Goal: Task Accomplishment & Management: Manage account settings

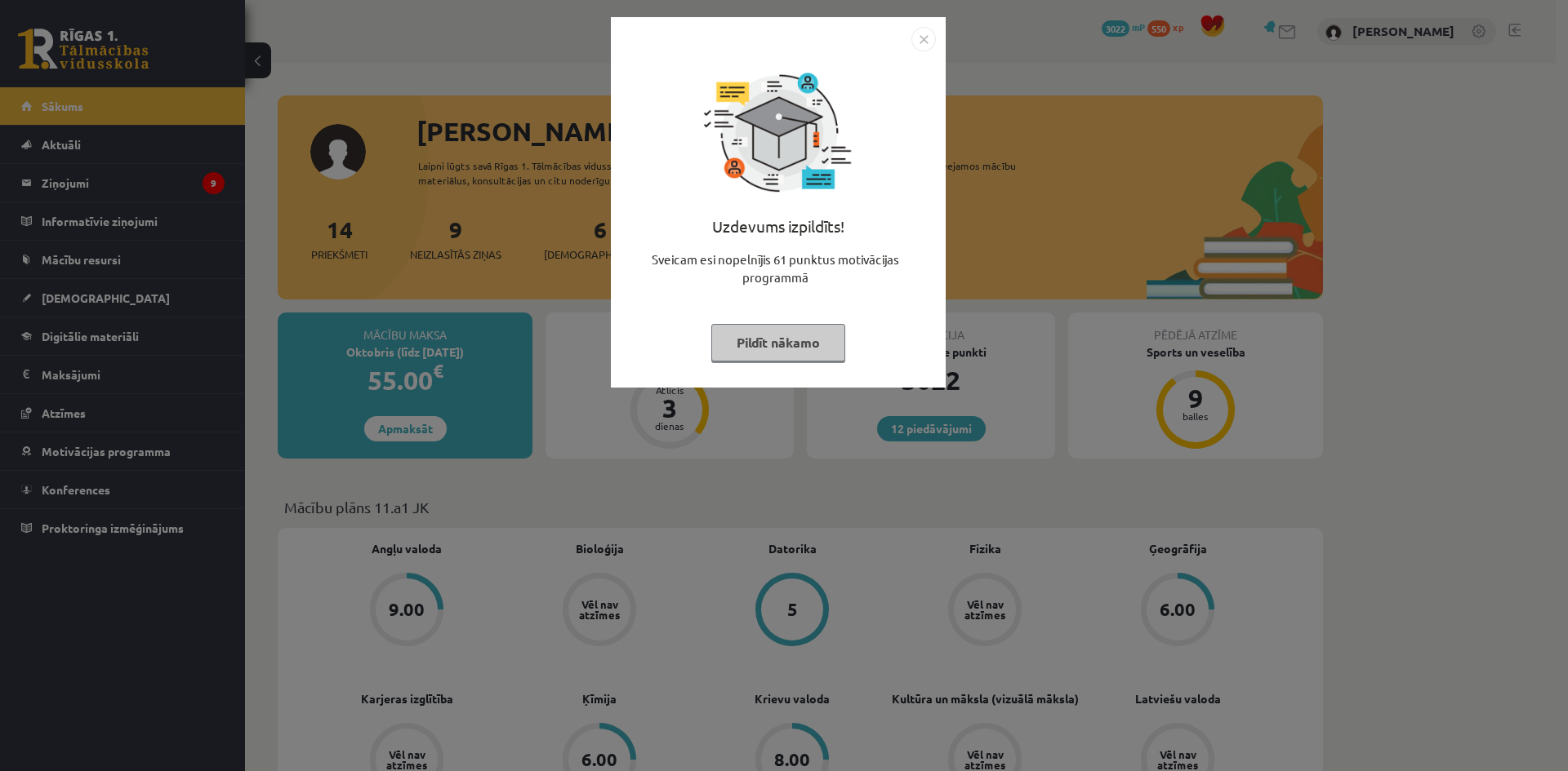
click at [925, 44] on img "Close" at bounding box center [924, 39] width 24 height 24
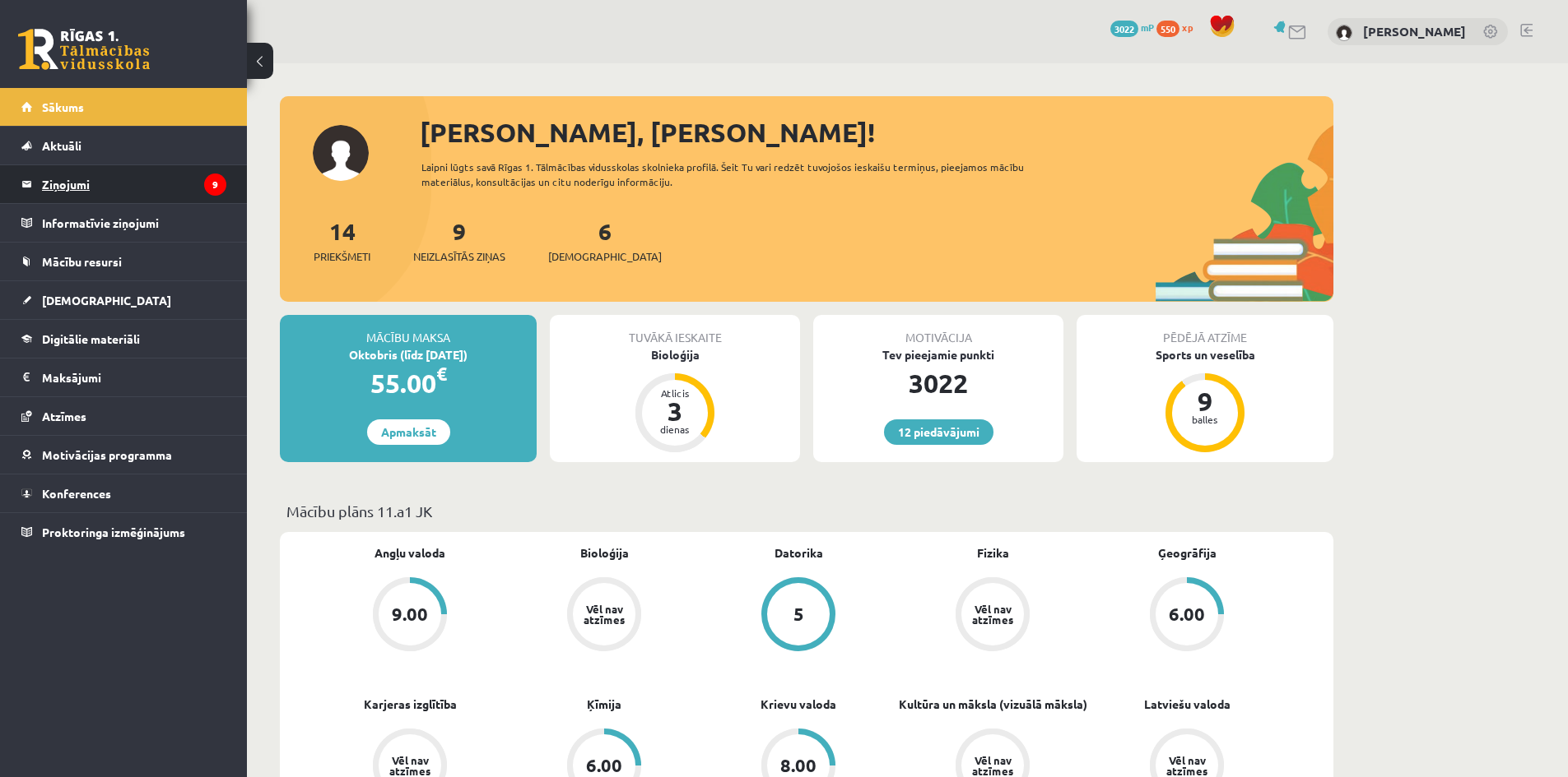
click at [87, 171] on legend "Ziņojumi 9" at bounding box center [135, 184] width 184 height 38
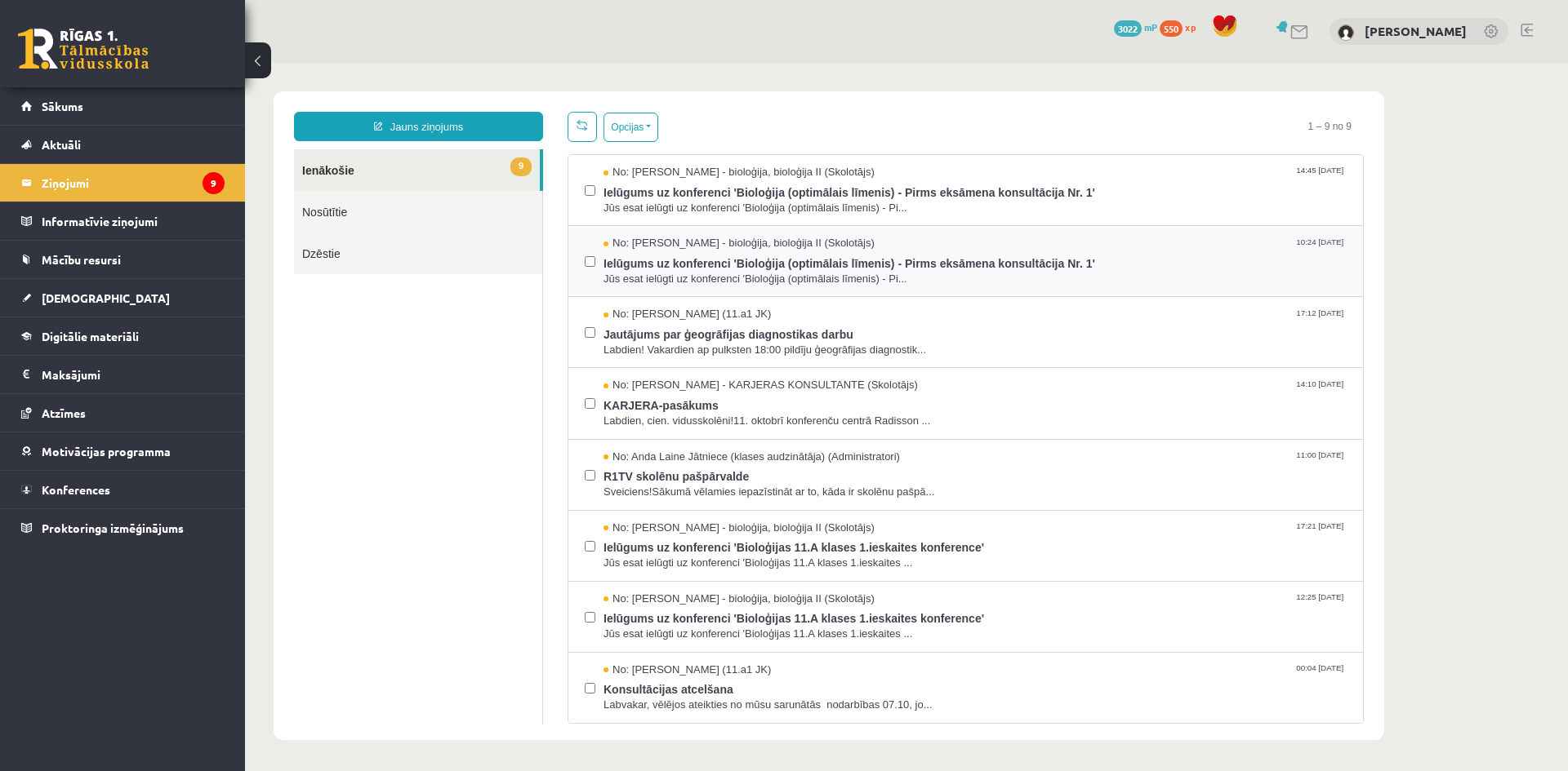
click at [591, 203] on div at bounding box center [589, 190] width 10 height 50
click at [662, 346] on span "Labdien! Vakardien ap pulksten 18:00 pildīju ģeogrāfijas diagnostik..." at bounding box center [975, 350] width 743 height 16
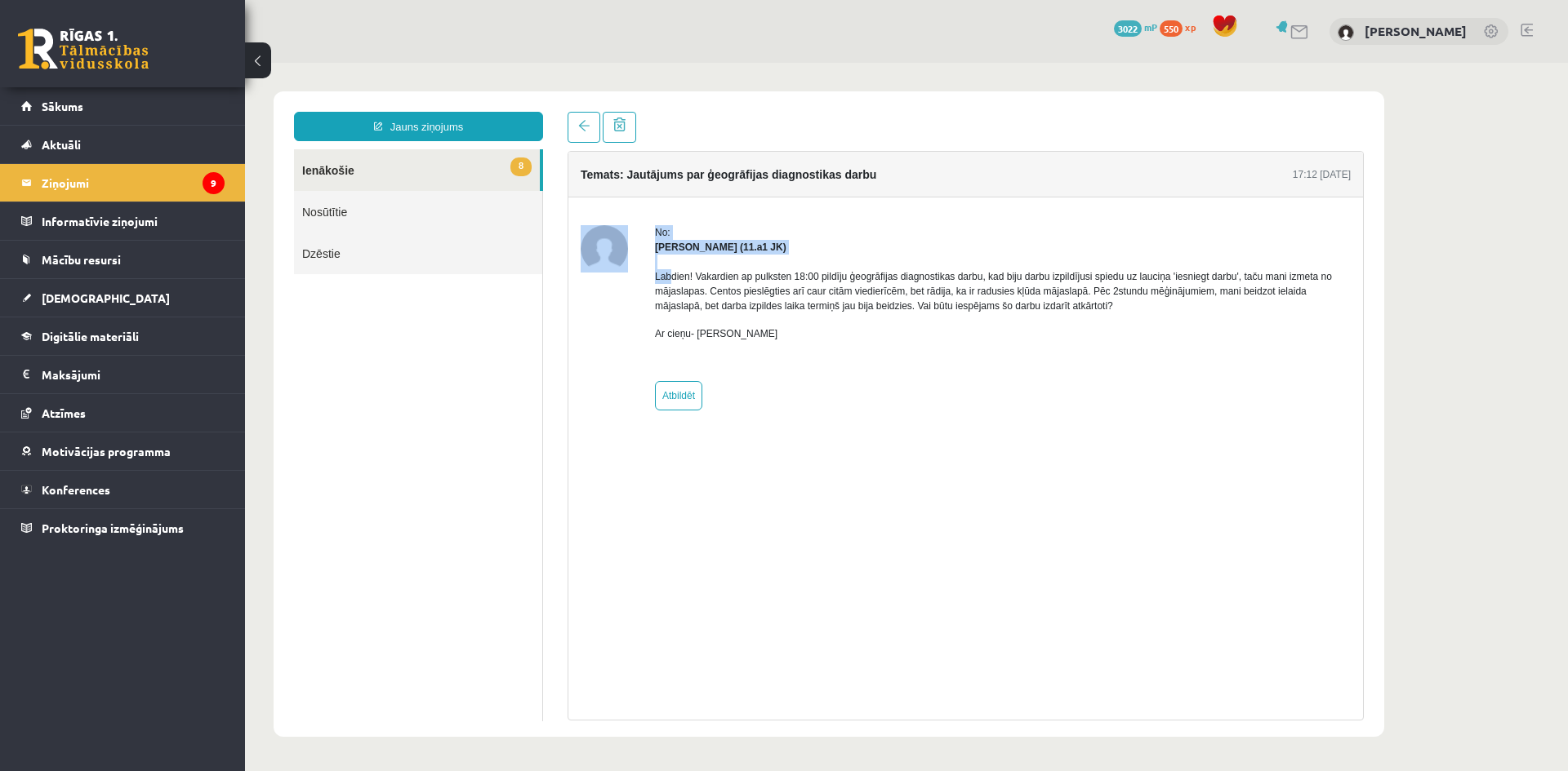
drag, startPoint x: 641, startPoint y: 278, endPoint x: 1029, endPoint y: 326, distance: 391.0
click at [1031, 326] on div "No: [PERSON_NAME] (11.a1 JK) Labdien! Vakardien ap pulksten 18:00 pildīju ģeogr…" at bounding box center [966, 317] width 770 height 186
click at [617, 134] on link at bounding box center [619, 127] width 34 height 31
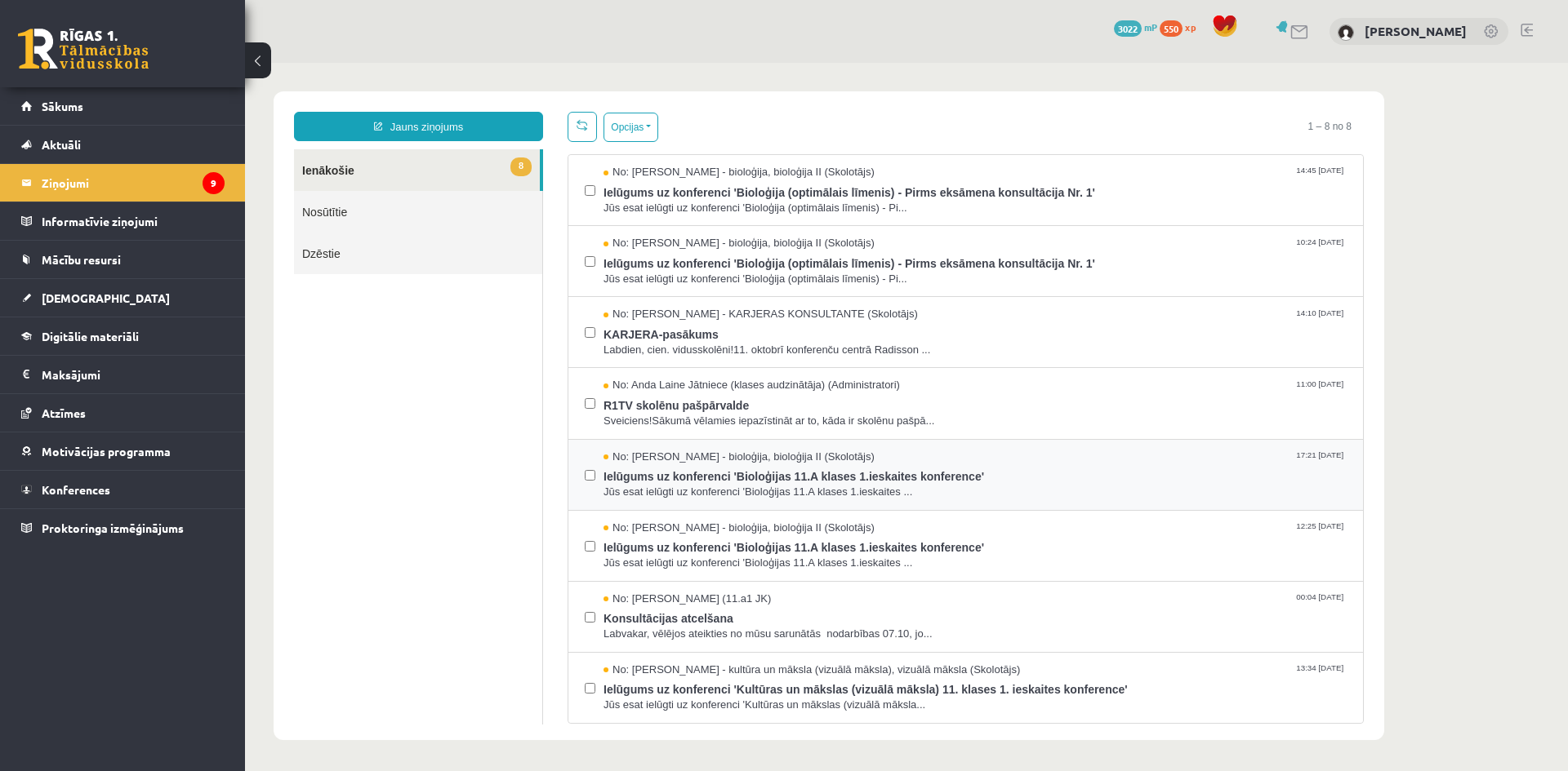
drag, startPoint x: 592, startPoint y: 131, endPoint x: 595, endPoint y: 498, distance: 367.0
click at [594, 496] on div at bounding box center [589, 475] width 10 height 50
click at [590, 550] on label at bounding box center [589, 539] width 10 height 35
click at [586, 623] on label at bounding box center [589, 610] width 10 height 35
click at [614, 123] on button "Opcijas" at bounding box center [630, 127] width 55 height 29
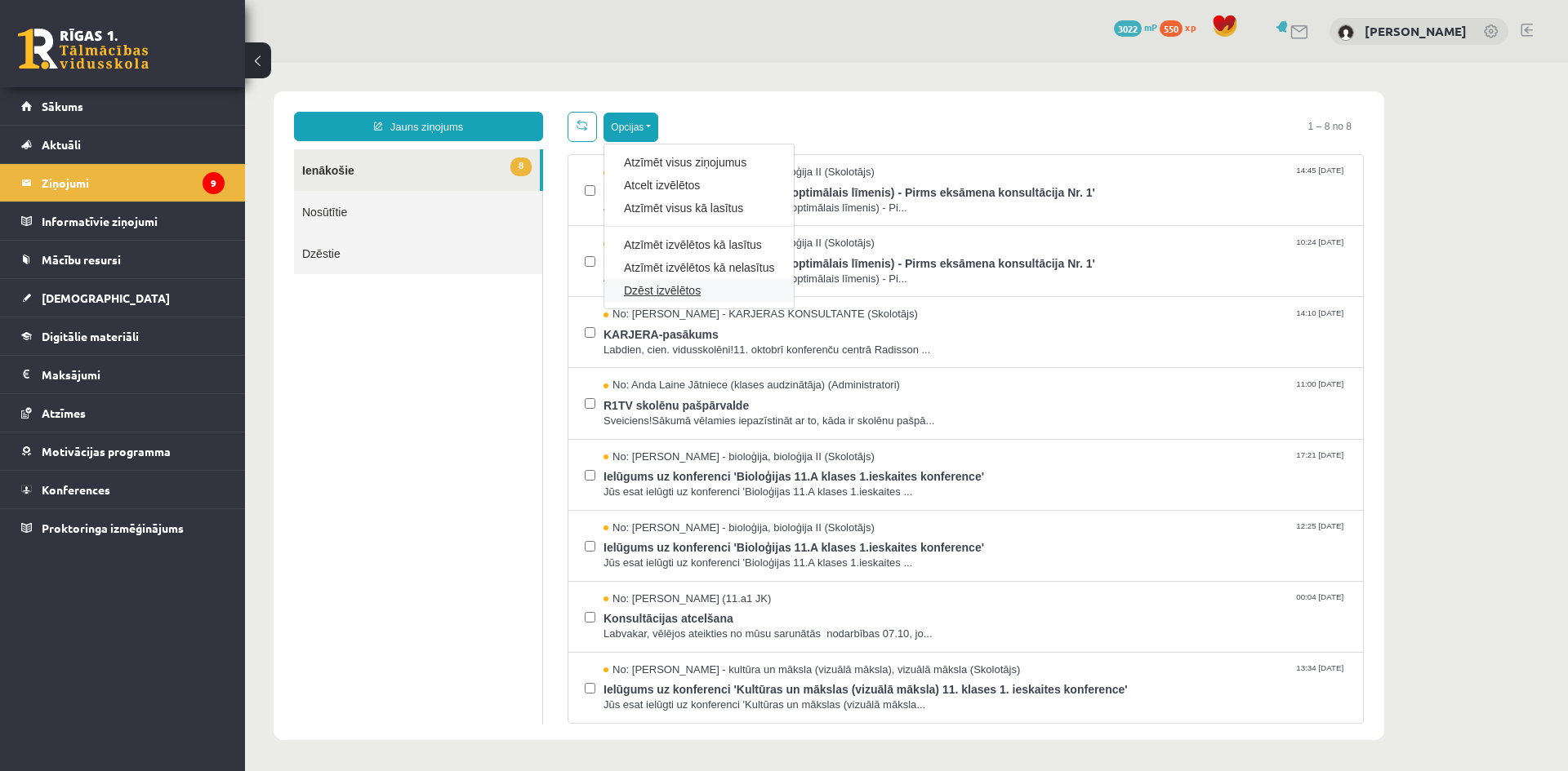
click at [685, 287] on link "Dzēst izvēlētos" at bounding box center [699, 290] width 150 height 16
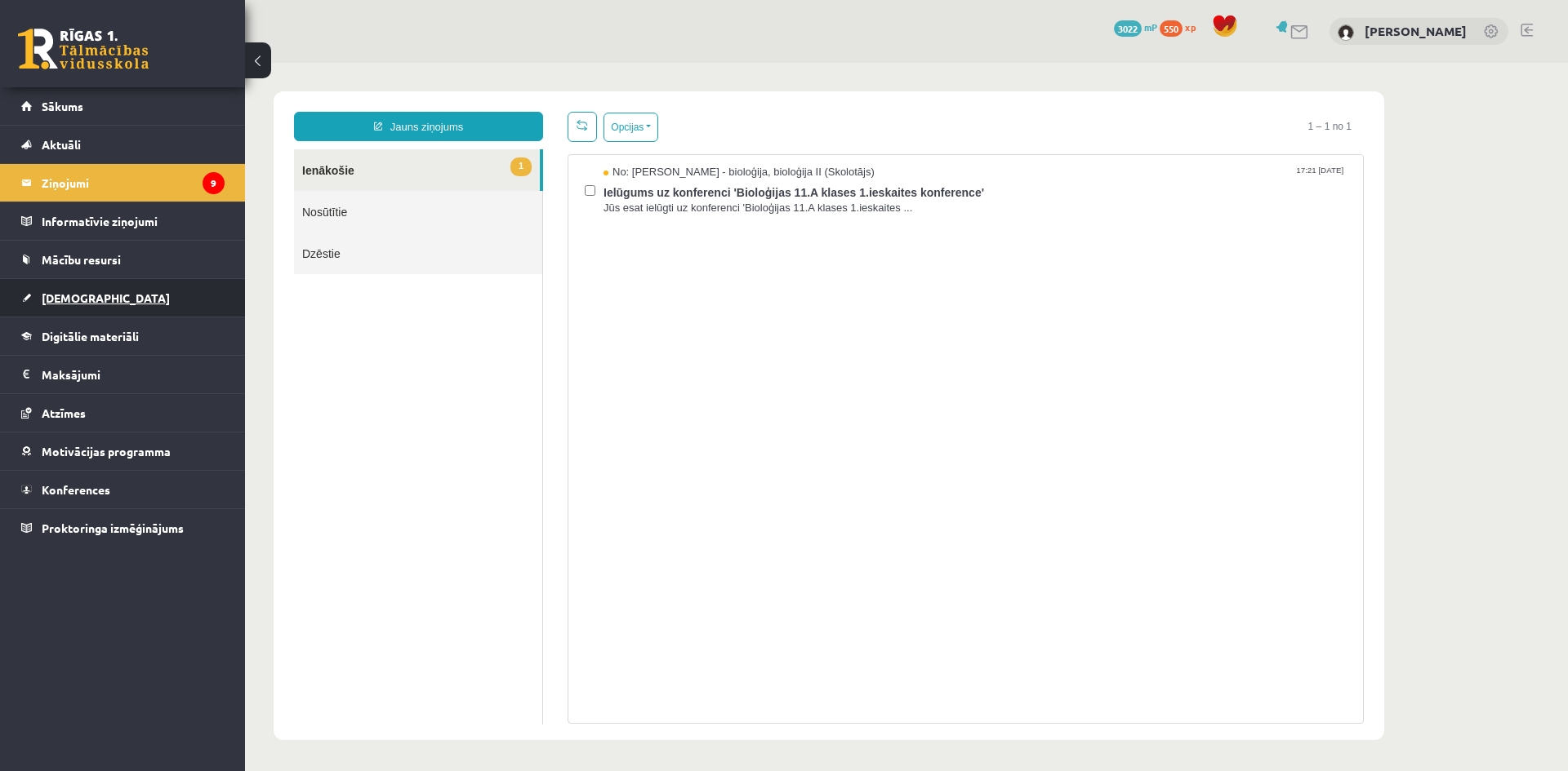
click at [88, 287] on link "[DEMOGRAPHIC_DATA]" at bounding box center [123, 298] width 204 height 37
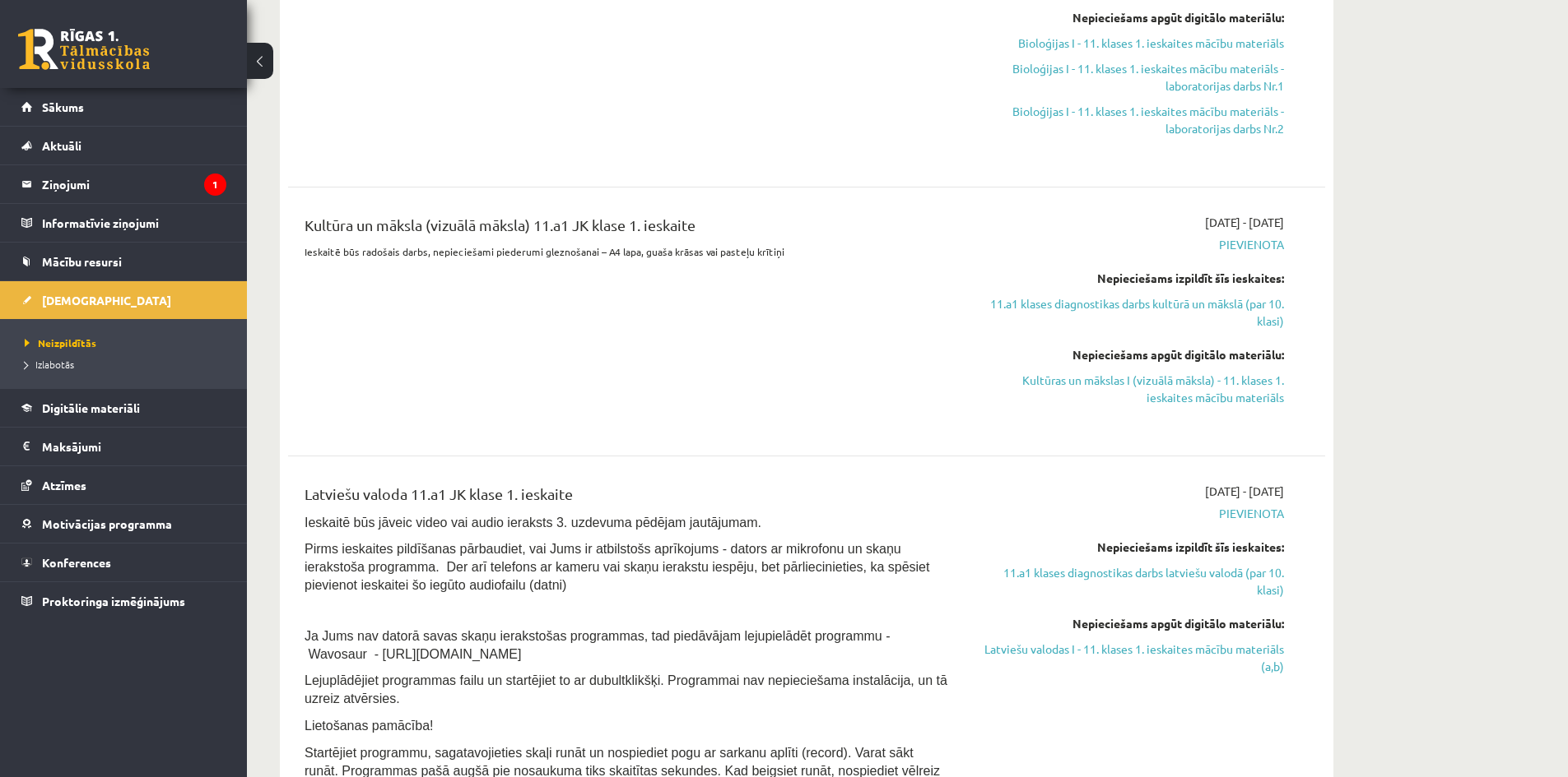
scroll to position [658, 0]
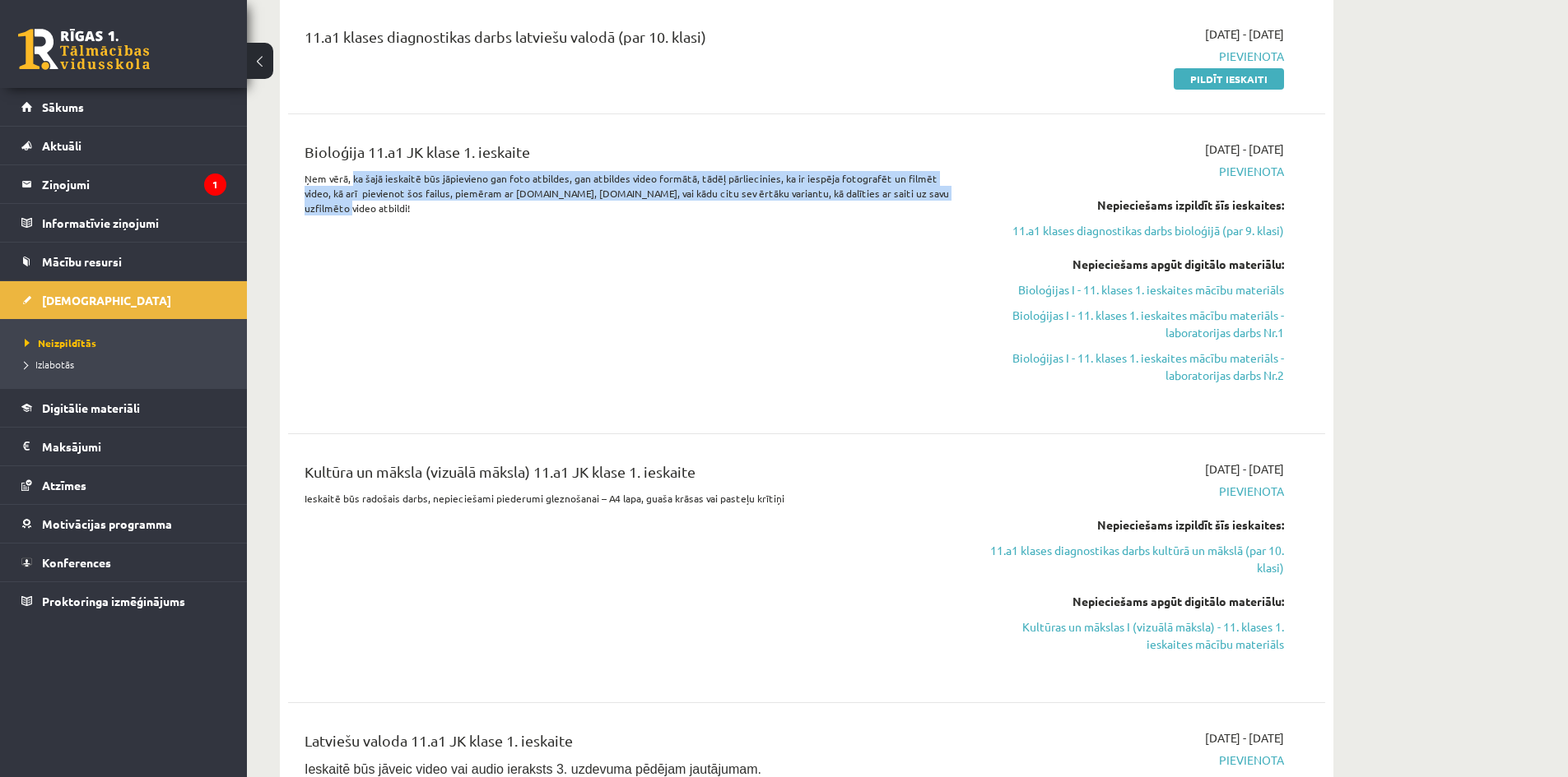
drag, startPoint x: 351, startPoint y: 170, endPoint x: 949, endPoint y: 194, distance: 598.5
click at [946, 194] on p "Ņem vērā, ka šajā ieskaitē būs jāpievieno gan foto atbildes, gan atbildes video…" at bounding box center [627, 193] width 645 height 44
drag, startPoint x: 622, startPoint y: 202, endPoint x: 612, endPoint y: 198, distance: 10.8
click at [613, 198] on p "Ņem vērā, ka šajā ieskaitē būs jāpievieno gan foto atbildes, gan atbildes video…" at bounding box center [627, 193] width 645 height 44
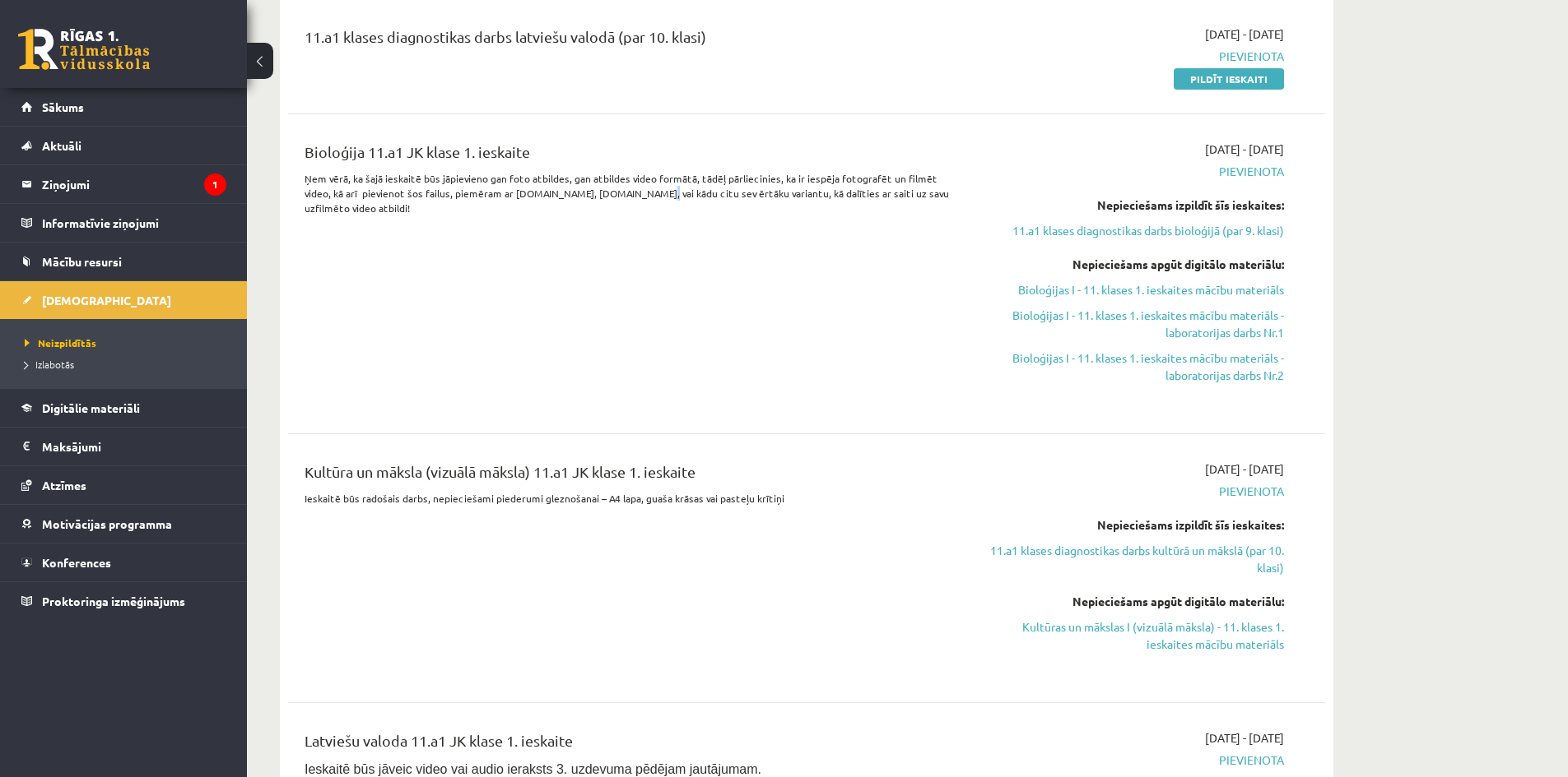
click at [602, 196] on p "Ņem vērā, ka šajā ieskaitē būs jāpievieno gan foto atbildes, gan atbildes video…" at bounding box center [627, 193] width 645 height 44
drag, startPoint x: 539, startPoint y: 213, endPoint x: 529, endPoint y: 214, distance: 10.0
click at [529, 214] on p "Ņem vērā, ka šajā ieskaitē būs jāpievieno gan foto atbildes, gan atbildes video…" at bounding box center [627, 193] width 645 height 44
click at [492, 215] on div "Bioloģija 11.a1 JK klase 1. ieskaite Ņem vērā, ka šajā ieskaitē būs jāpievieno …" at bounding box center [626, 274] width 669 height 266
click at [491, 215] on div "Bioloģija 11.a1 JK klase 1. ieskaite Ņem vērā, ka šajā ieskaitē būs jāpievieno …" at bounding box center [626, 274] width 669 height 266
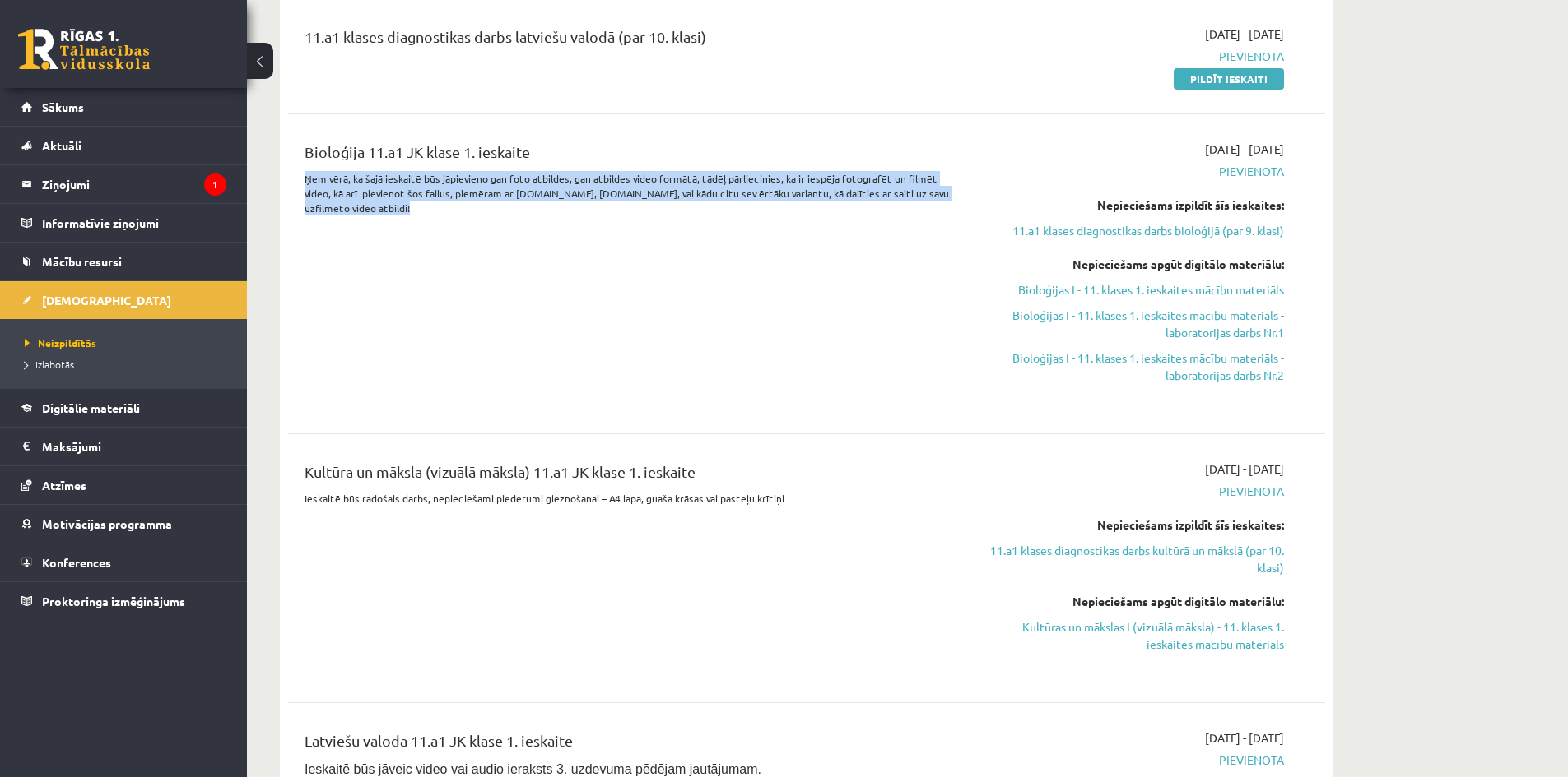
click at [491, 215] on div "Bioloģija 11.a1 JK klase 1. ieskaite Ņem vērā, ka šajā ieskaitē būs jāpievieno …" at bounding box center [626, 274] width 669 height 266
click at [132, 194] on legend "Ziņojumi 1" at bounding box center [135, 184] width 184 height 38
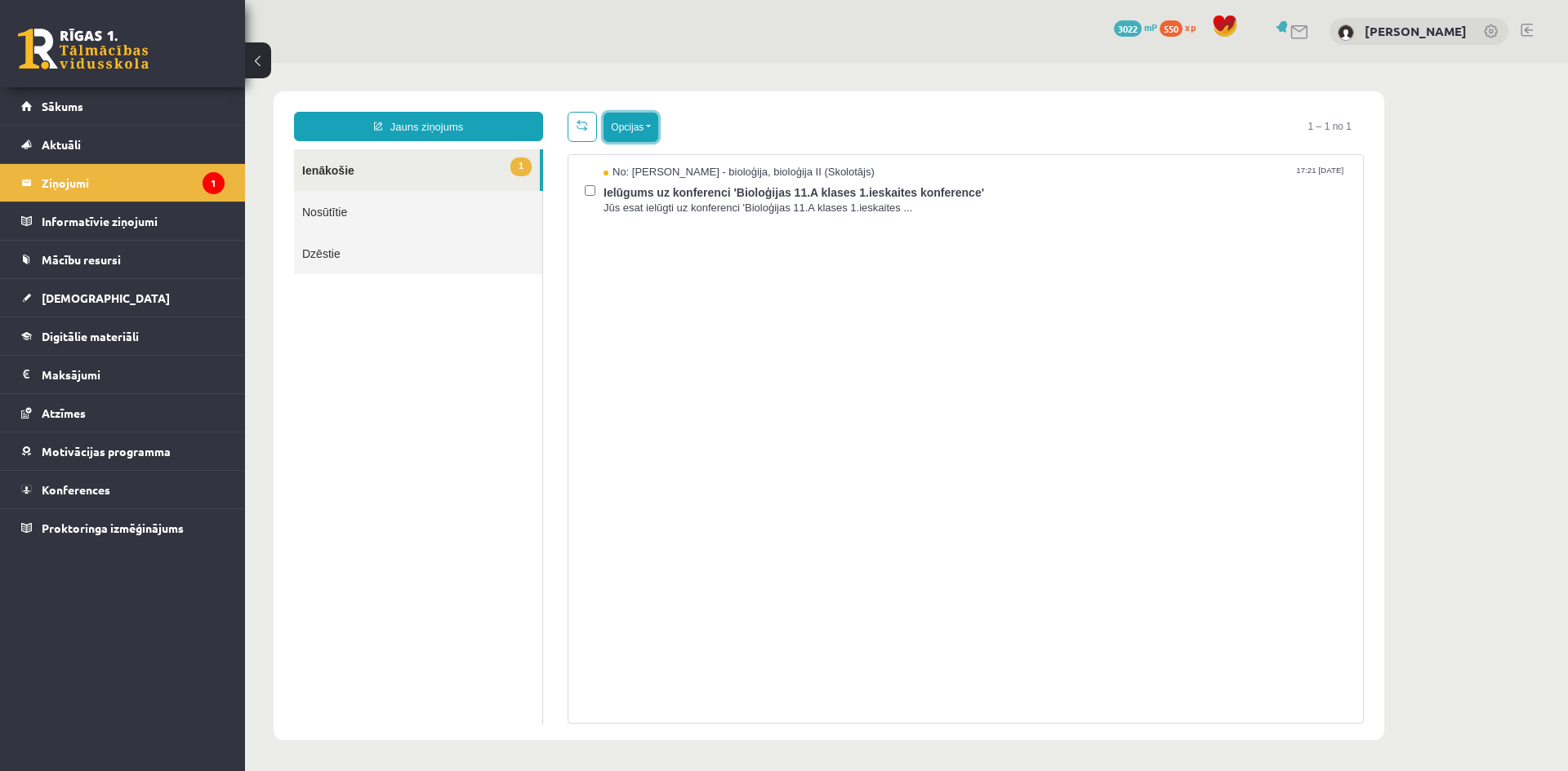
click at [643, 127] on button "Opcijas" at bounding box center [630, 127] width 55 height 29
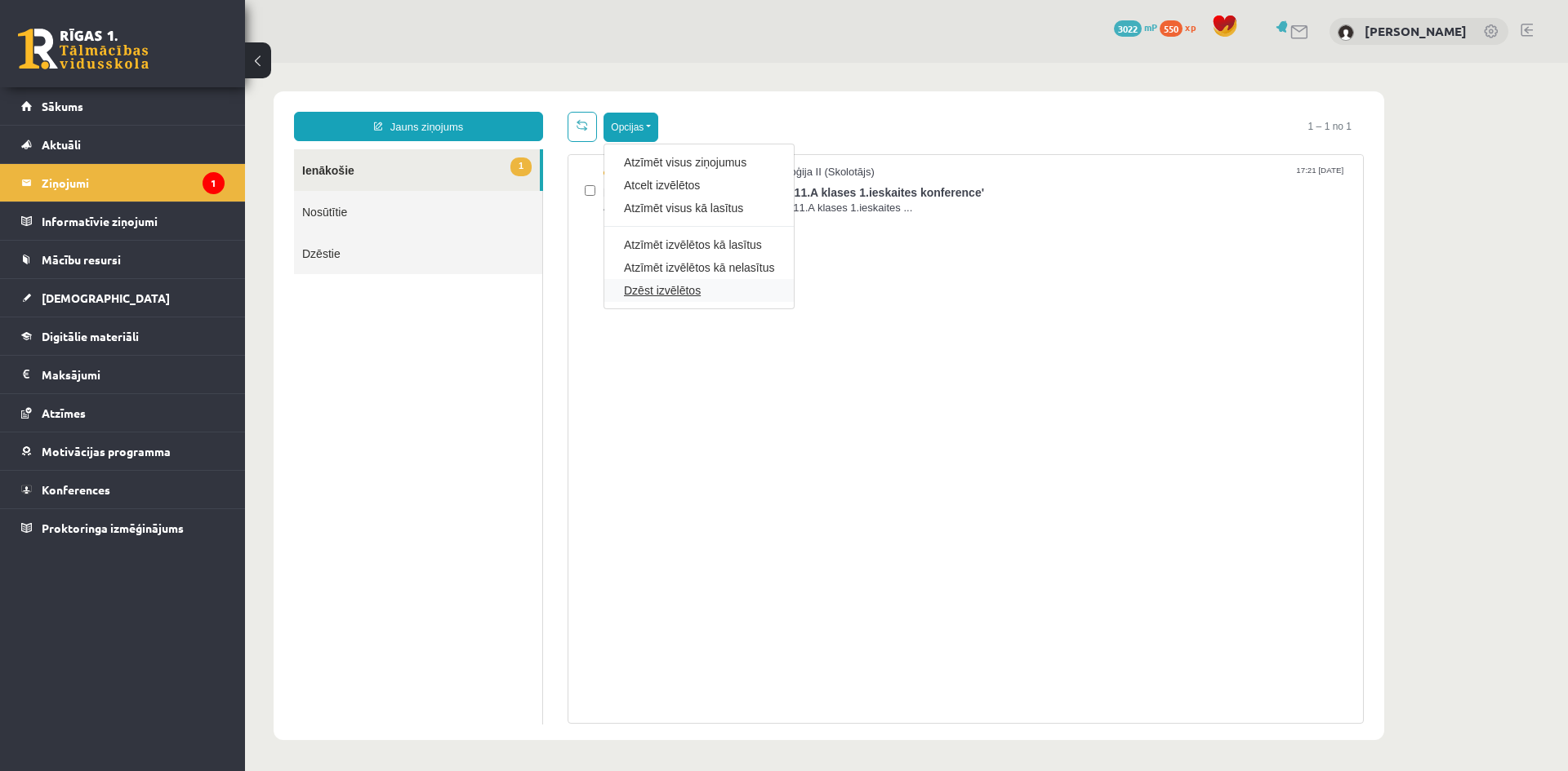
click at [670, 284] on link "Dzēst izvēlētos" at bounding box center [699, 290] width 150 height 16
